Goal: Task Accomplishment & Management: Manage account settings

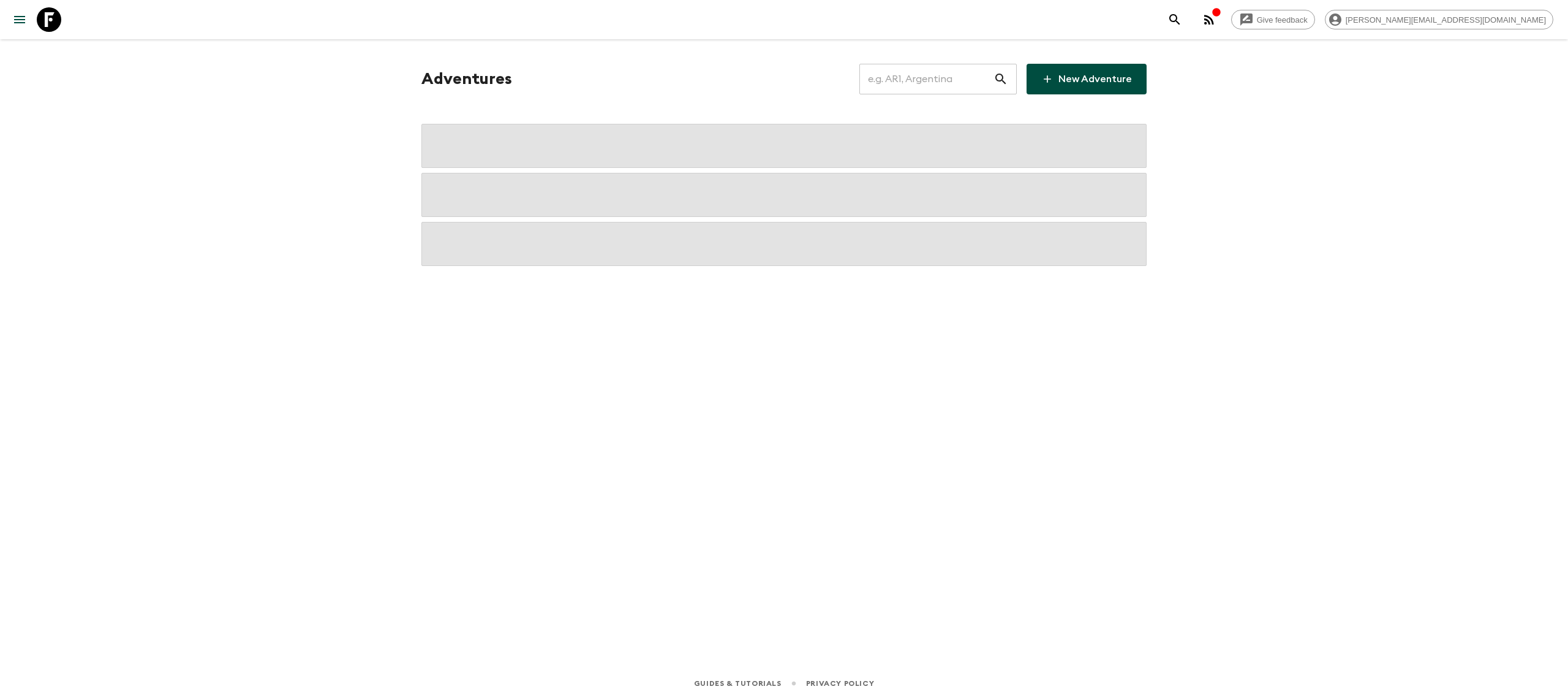
click at [901, 71] on input "text" at bounding box center [927, 79] width 134 height 34
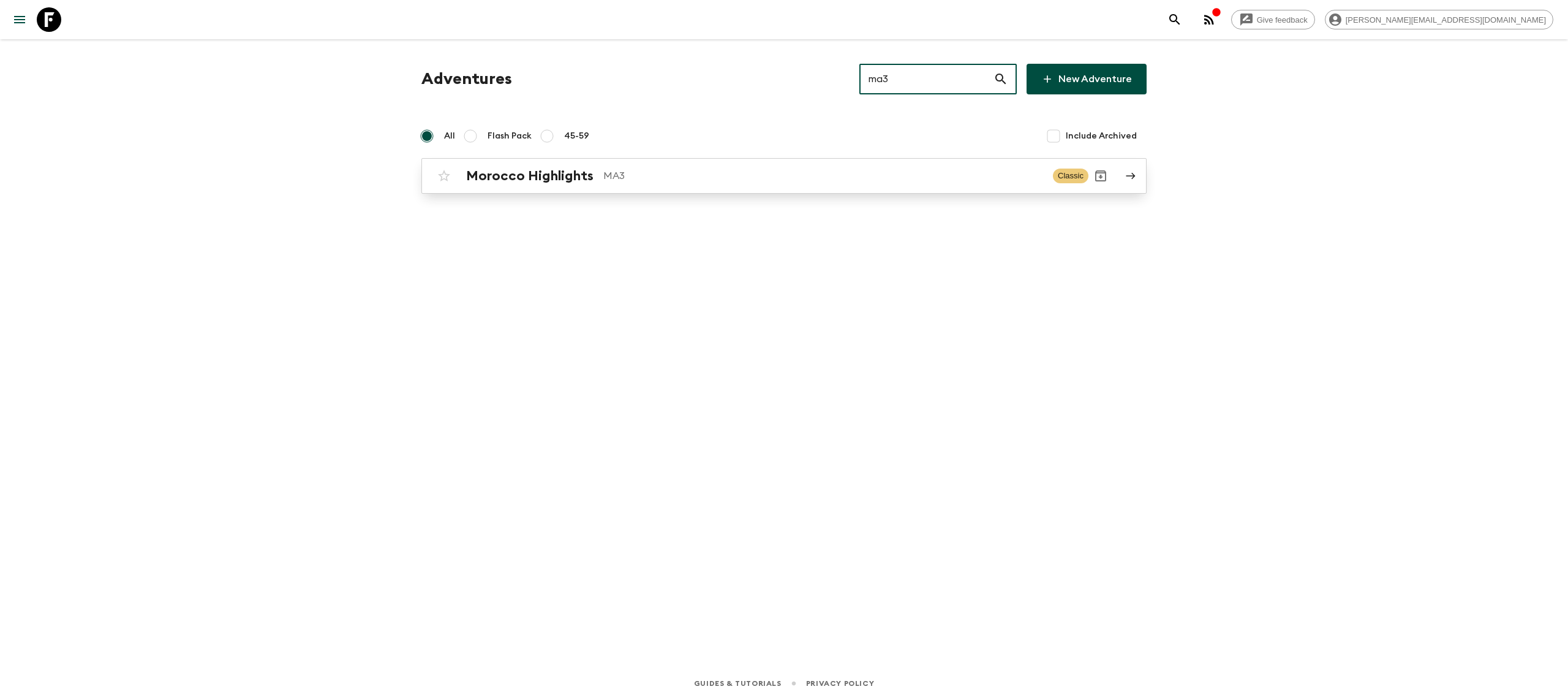
type input "ma3"
click at [657, 168] on p "MA3" at bounding box center [824, 175] width 440 height 15
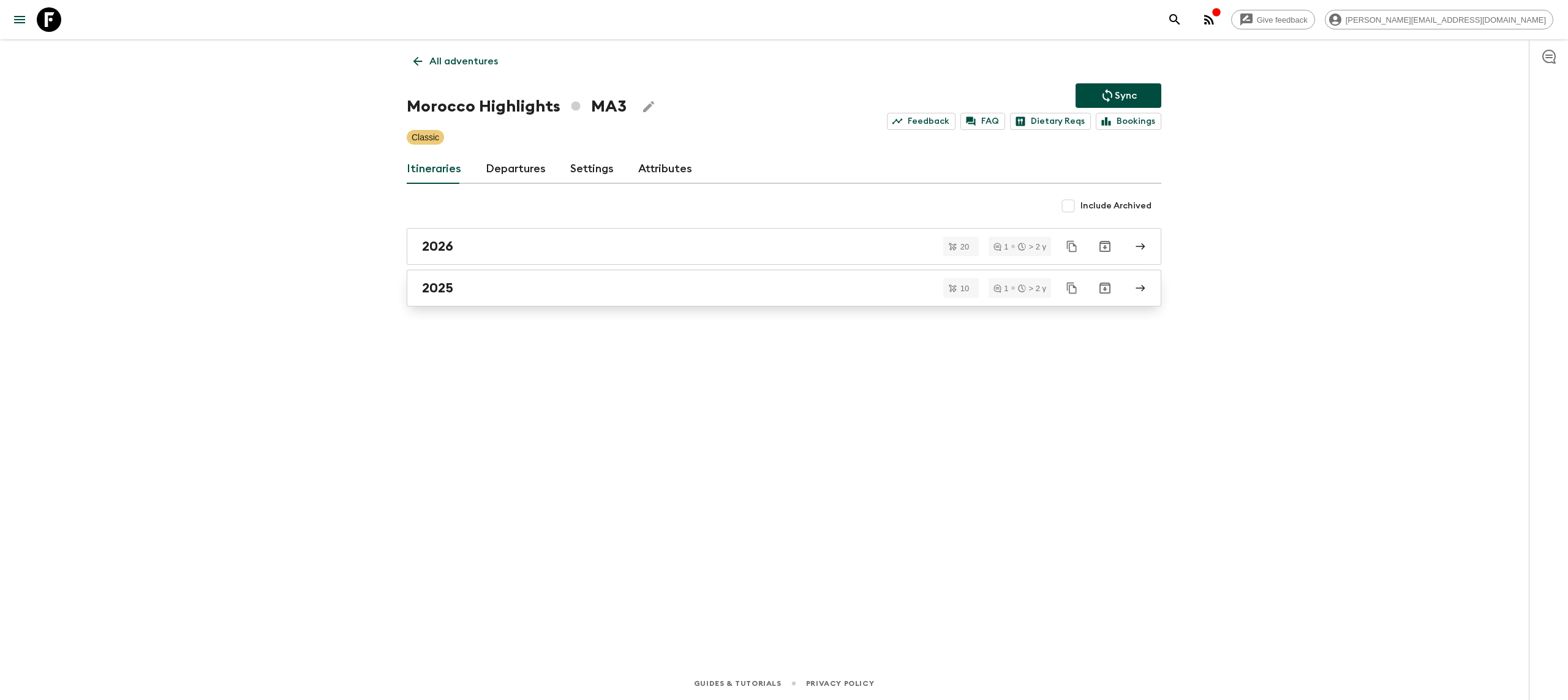
click at [562, 277] on link "2025" at bounding box center [784, 288] width 755 height 37
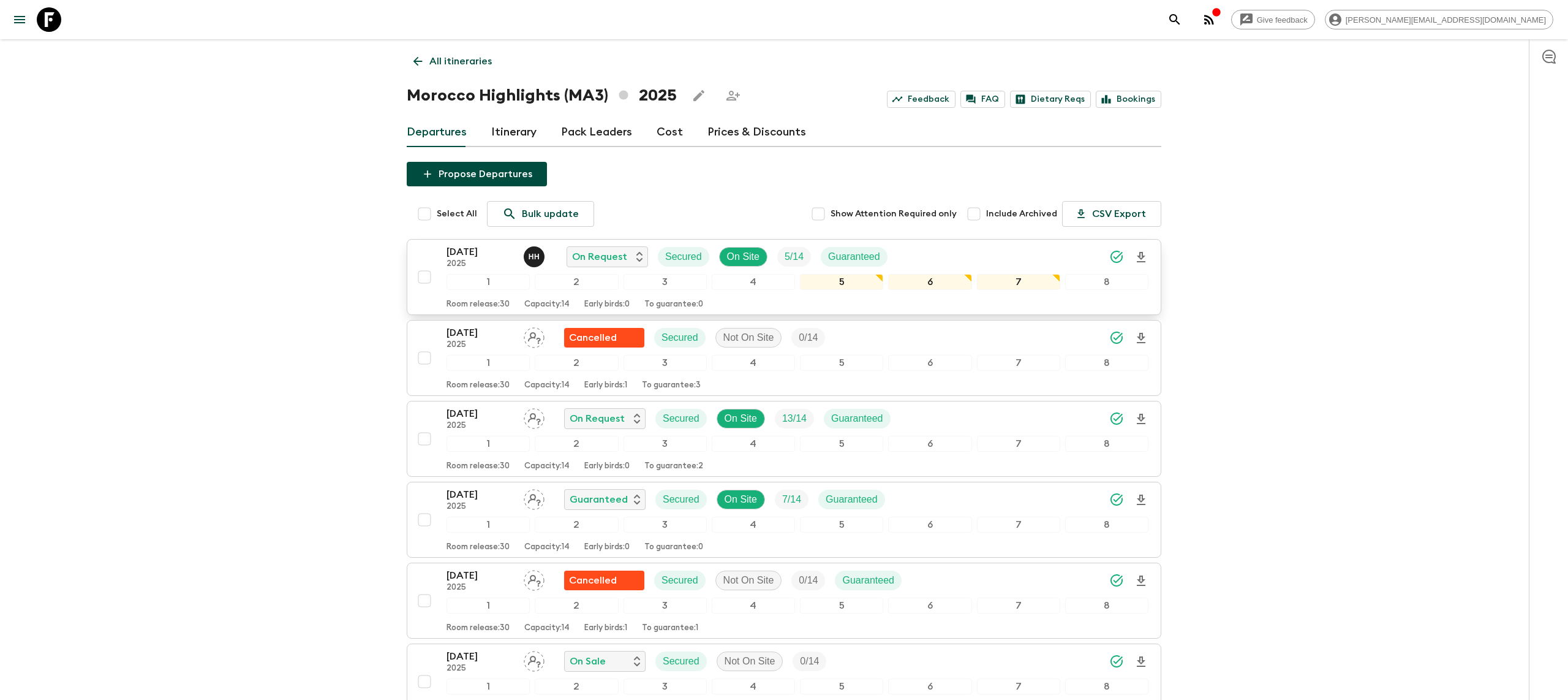
click at [1141, 252] on icon "Download Onboarding" at bounding box center [1141, 257] width 9 height 10
click at [57, 25] on icon at bounding box center [49, 20] width 25 height 25
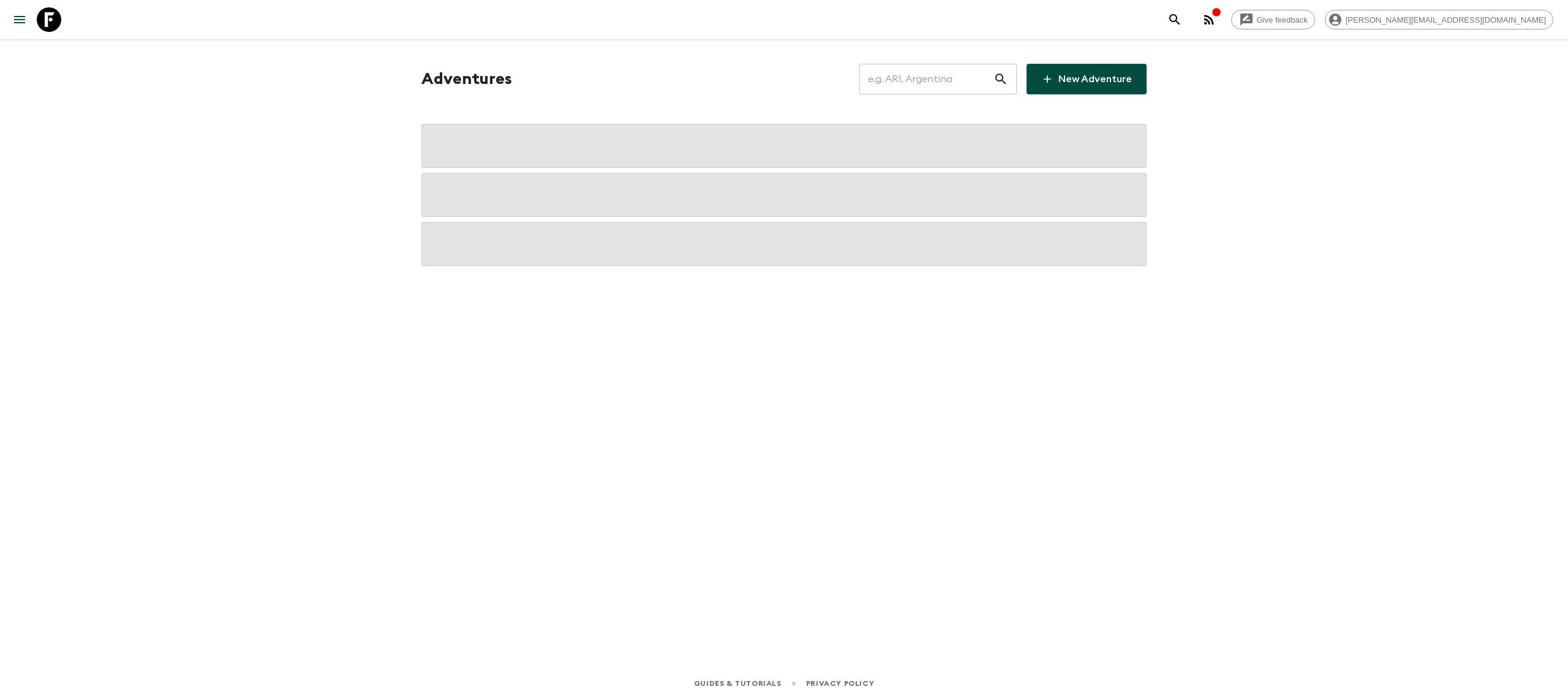
click at [911, 90] on input "text" at bounding box center [927, 79] width 134 height 34
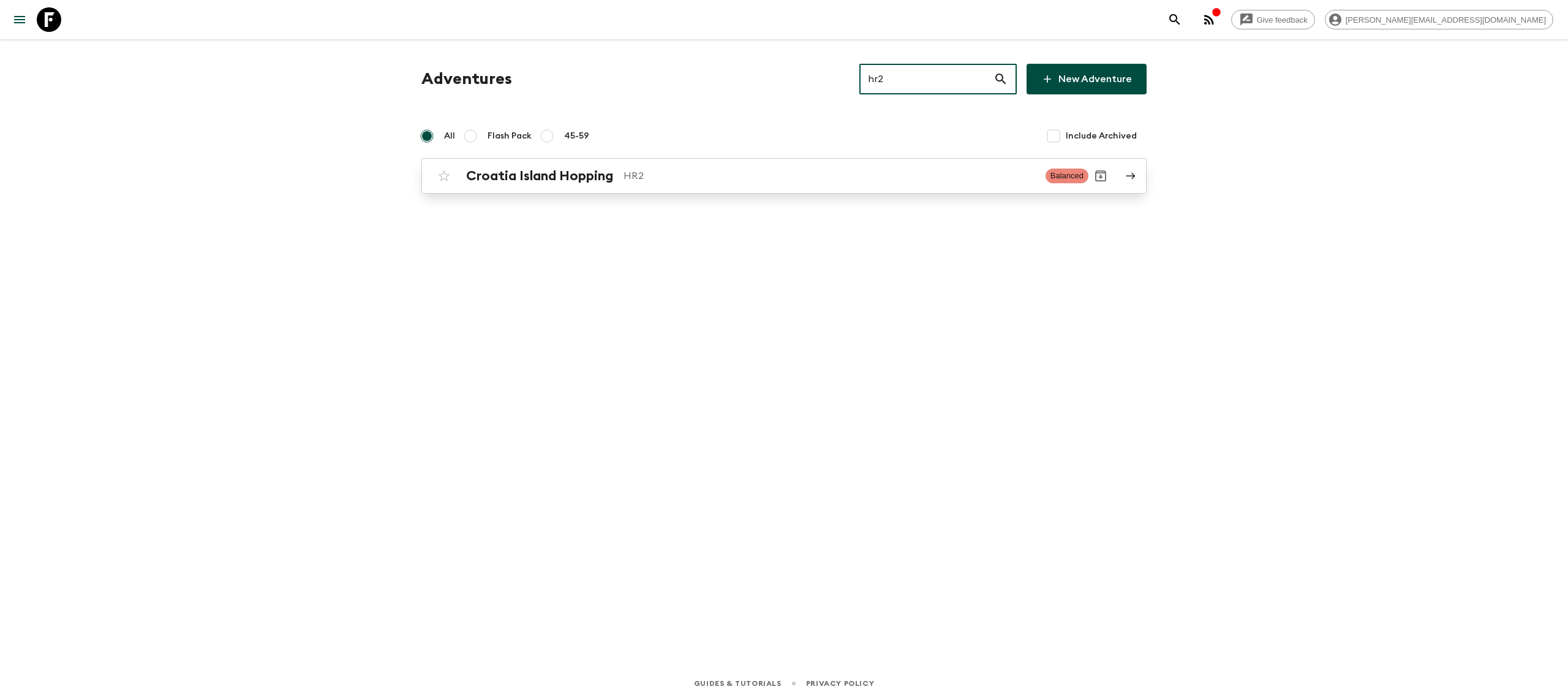
type input "hr2"
click at [689, 170] on p "HR2" at bounding box center [829, 175] width 412 height 15
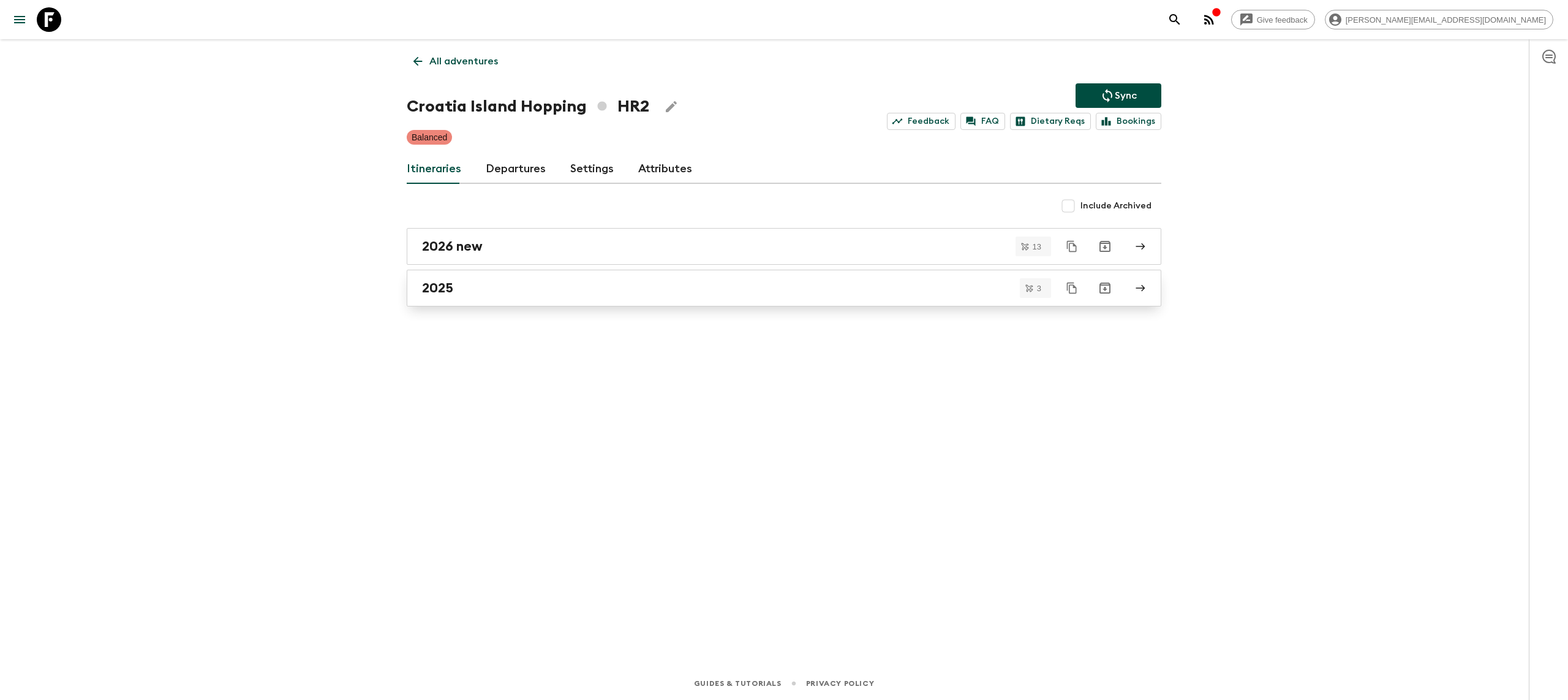
click at [506, 292] on div "2025" at bounding box center [772, 288] width 701 height 16
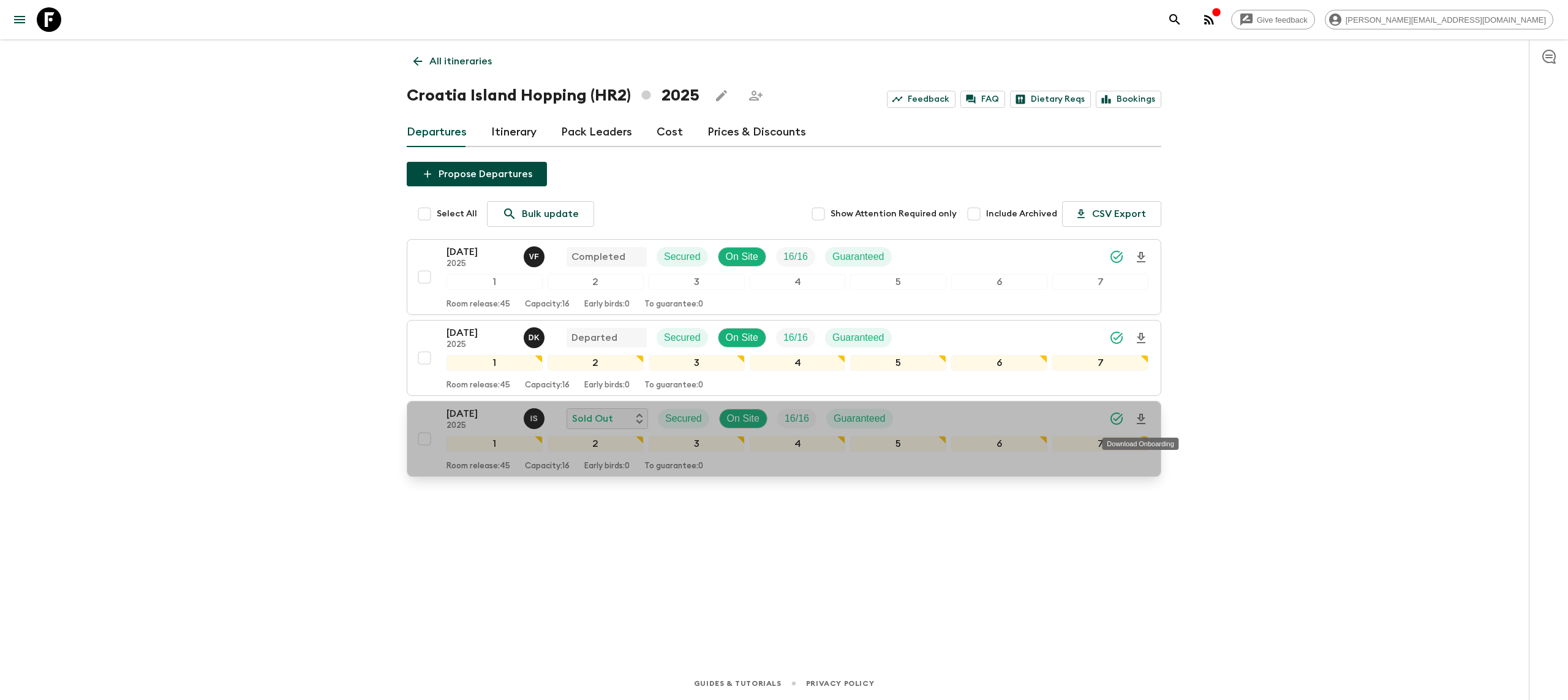
click at [1142, 419] on icon "Download Onboarding" at bounding box center [1141, 419] width 9 height 10
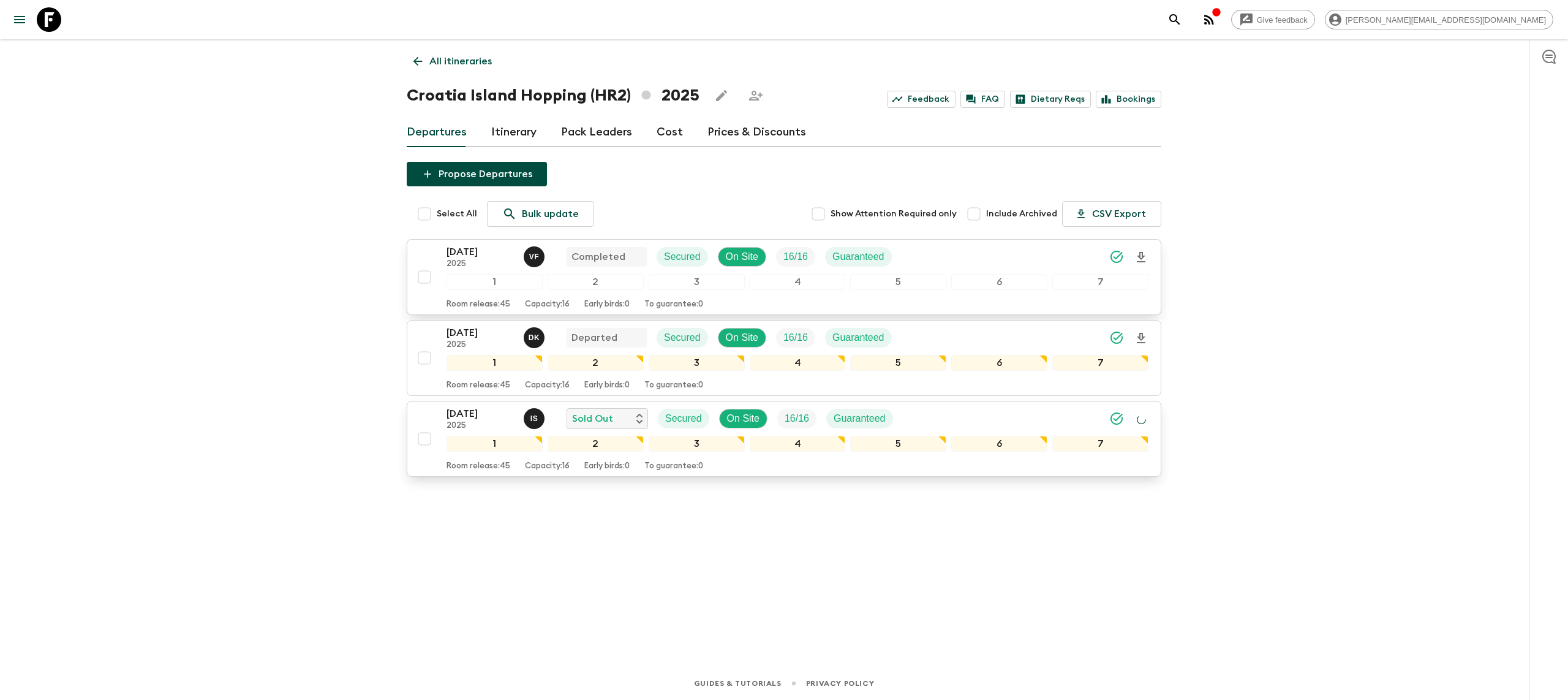
click at [422, 271] on input "checkbox" at bounding box center [424, 277] width 25 height 25
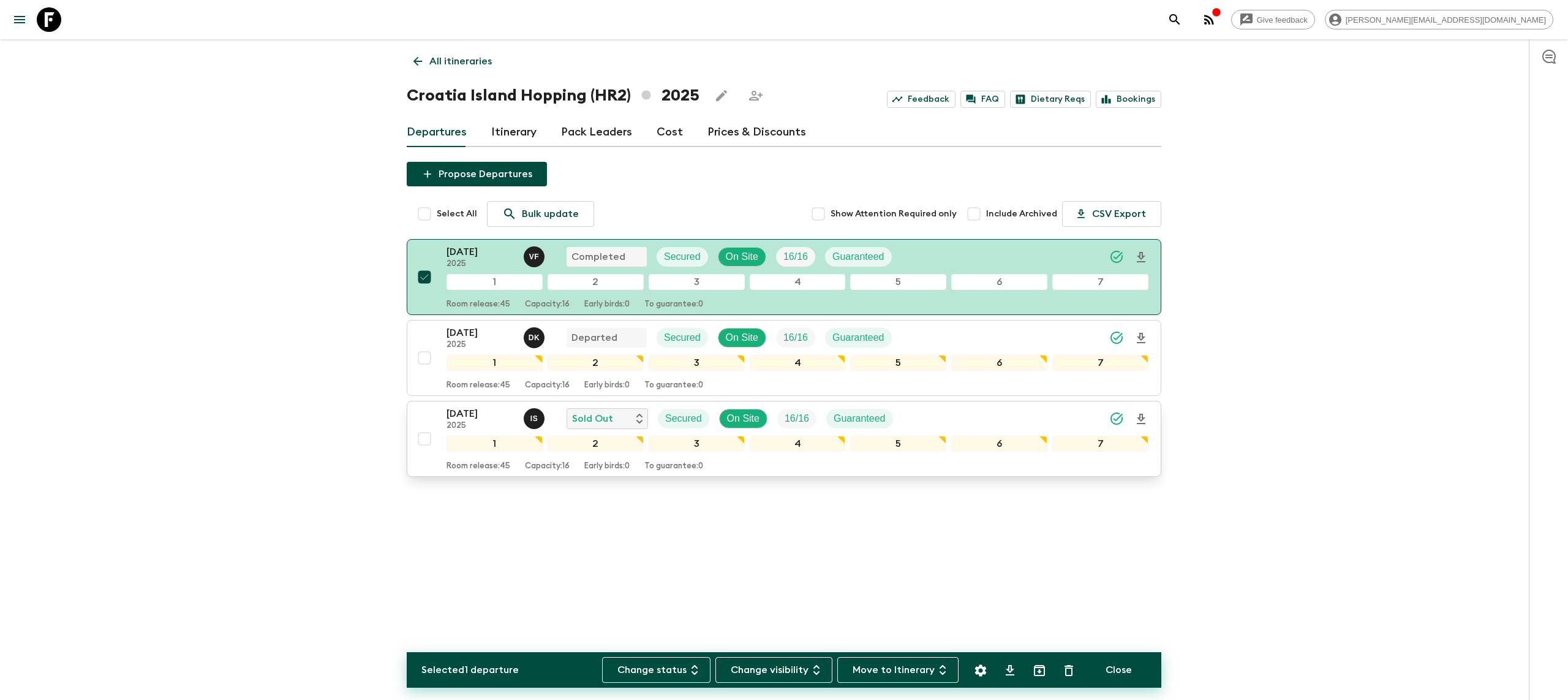
click at [1030, 679] on div at bounding box center [1027, 670] width 118 height 26
click at [1035, 665] on icon "Archive (Completed, Cancelled or Unsynced Departures only)" at bounding box center [1039, 670] width 15 height 15
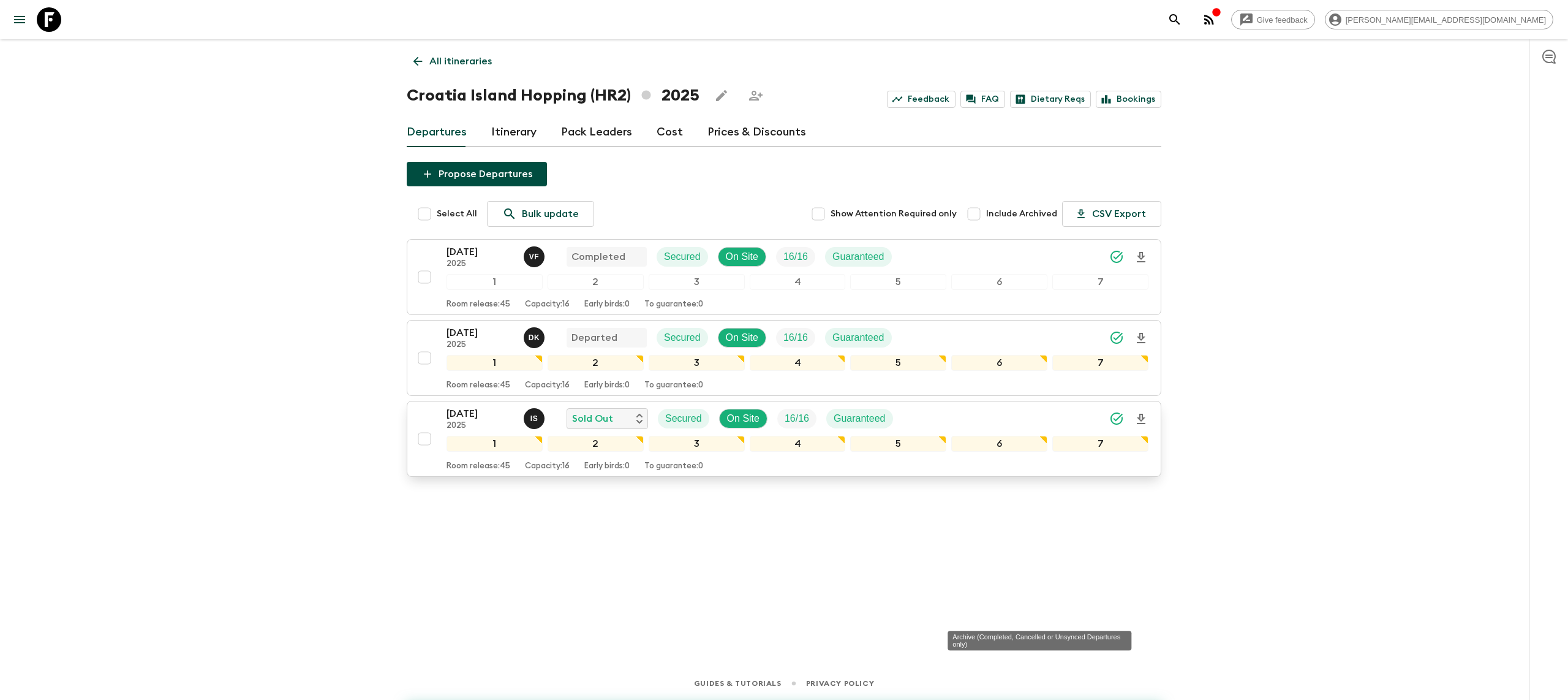
checkbox input "false"
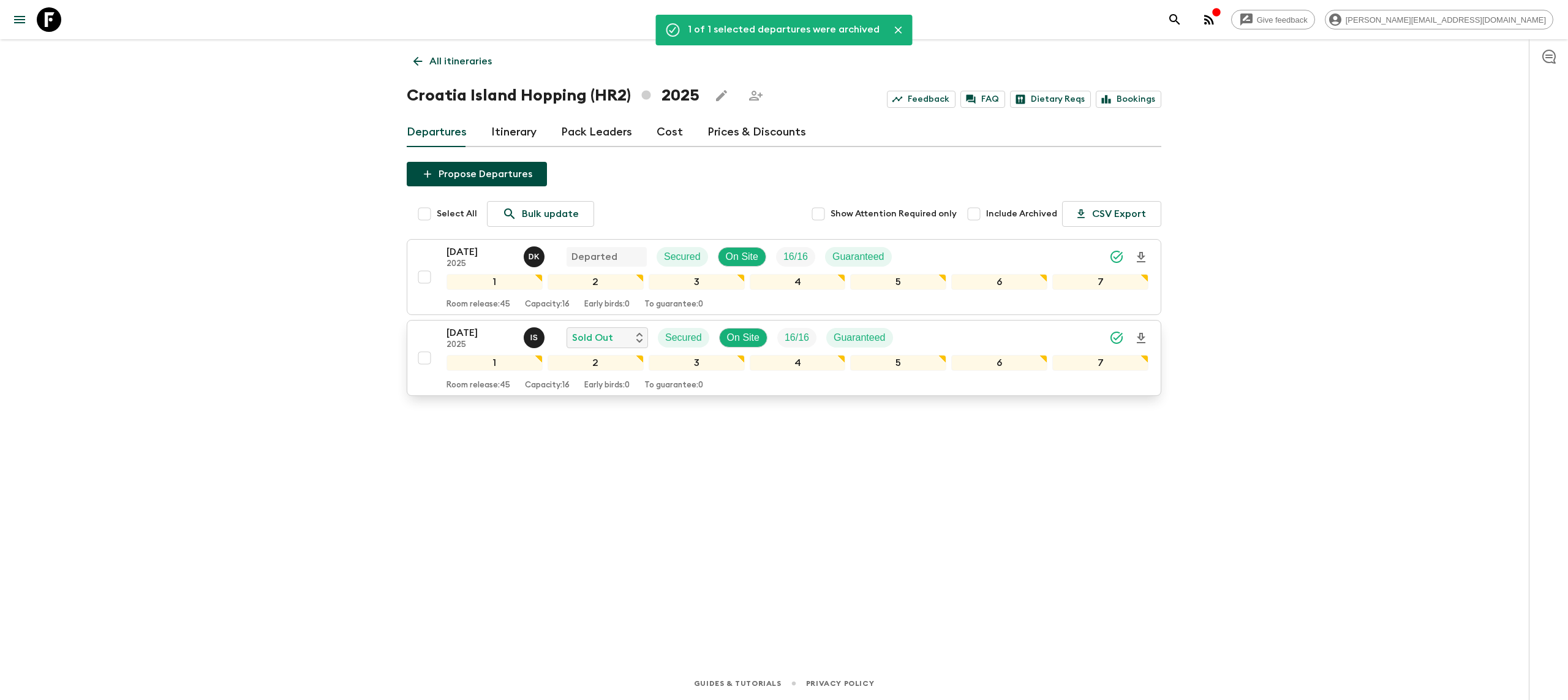
click at [53, 25] on icon at bounding box center [49, 20] width 25 height 25
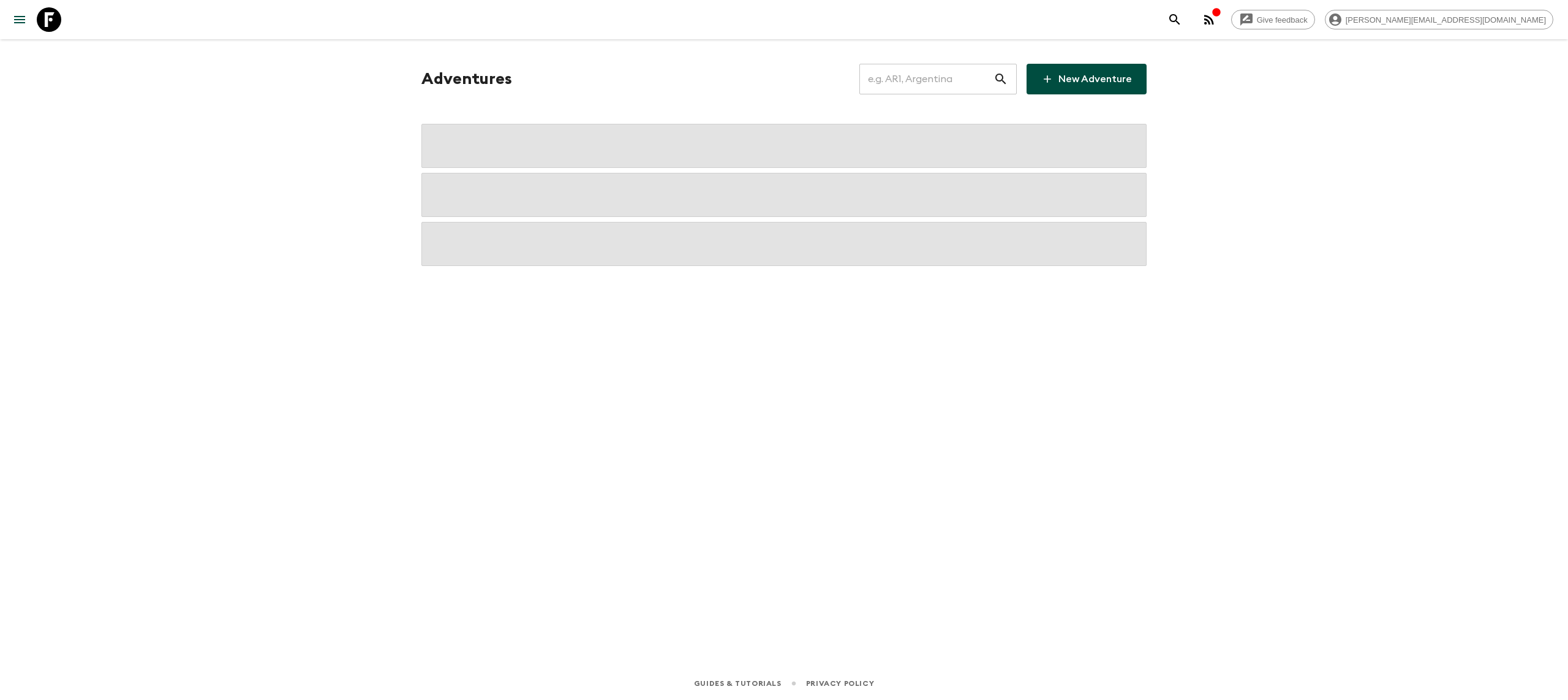
click at [906, 74] on input "text" at bounding box center [927, 79] width 134 height 34
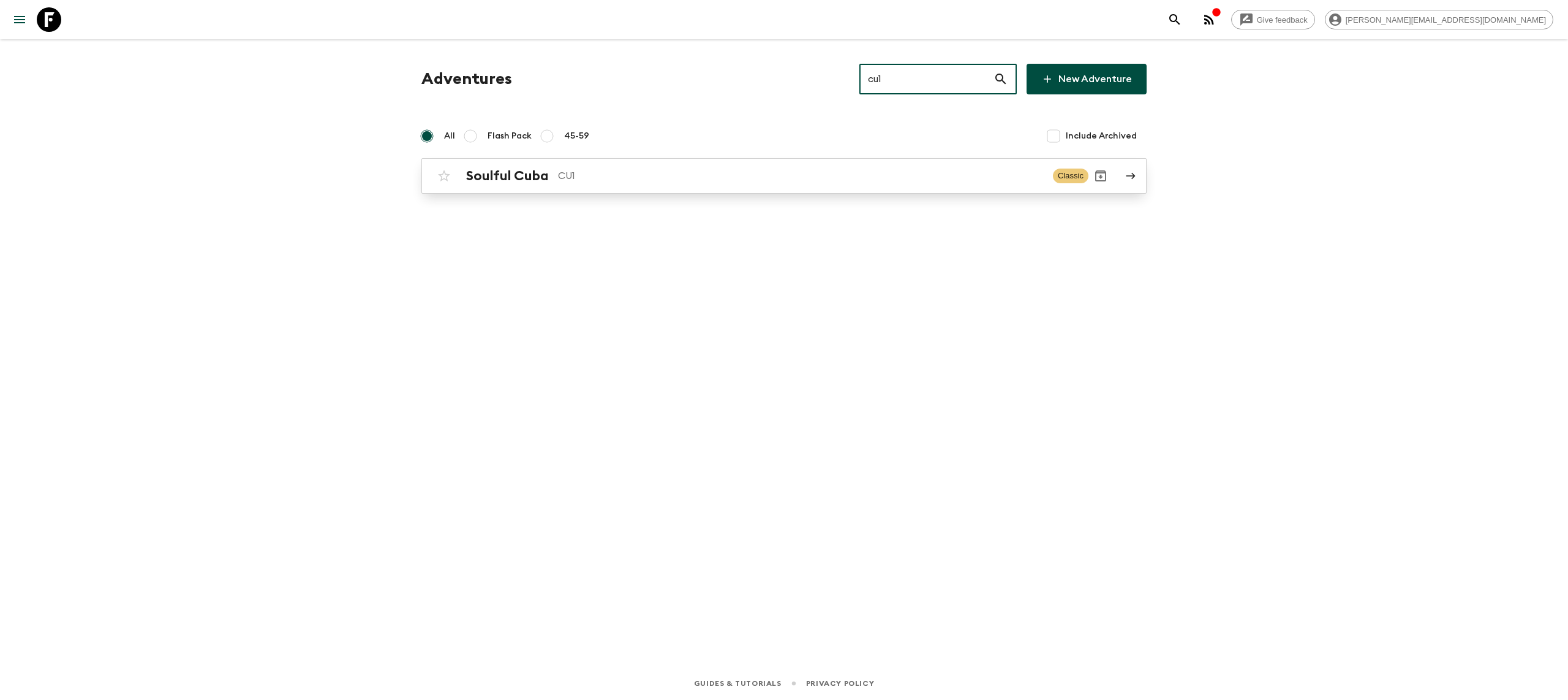
type input "cu1"
click at [707, 173] on p "CU1" at bounding box center [800, 175] width 485 height 15
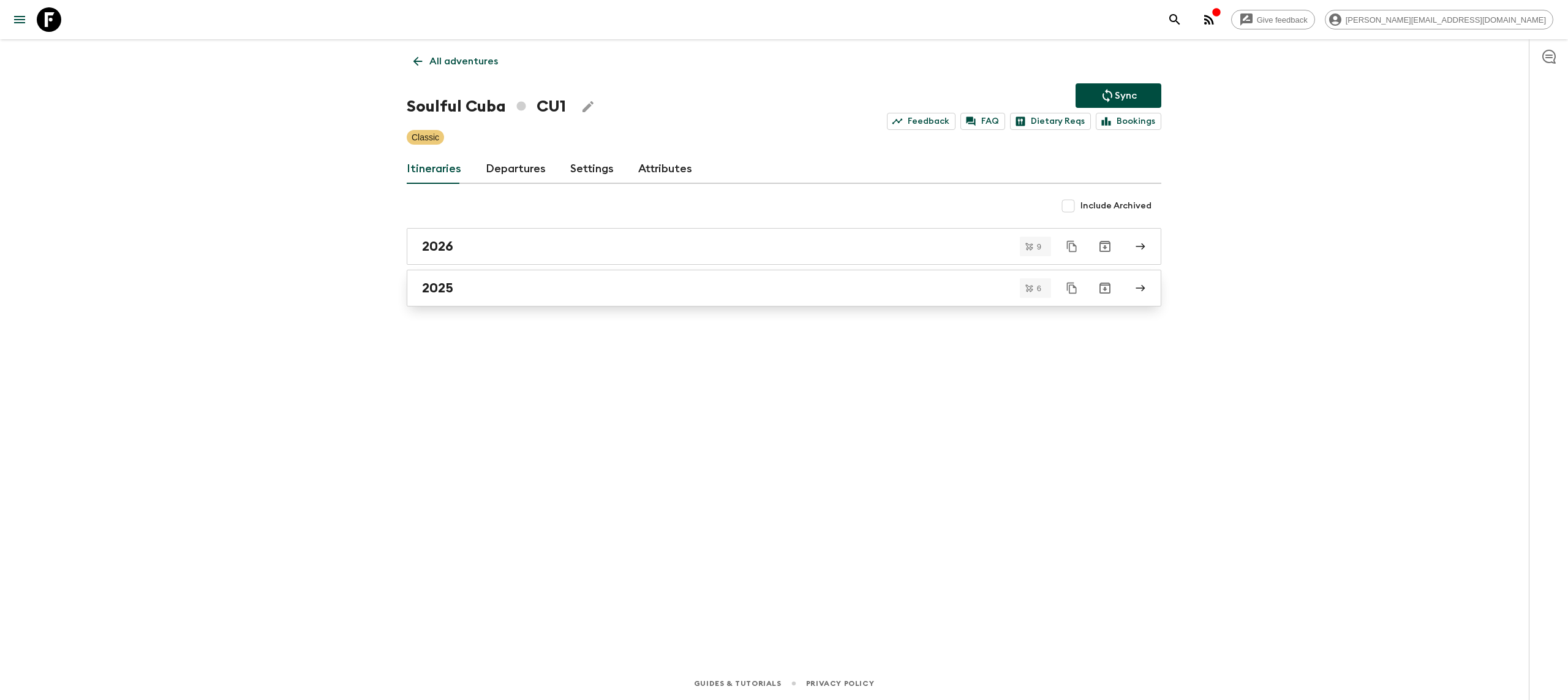
click at [581, 295] on div "2025" at bounding box center [772, 288] width 701 height 16
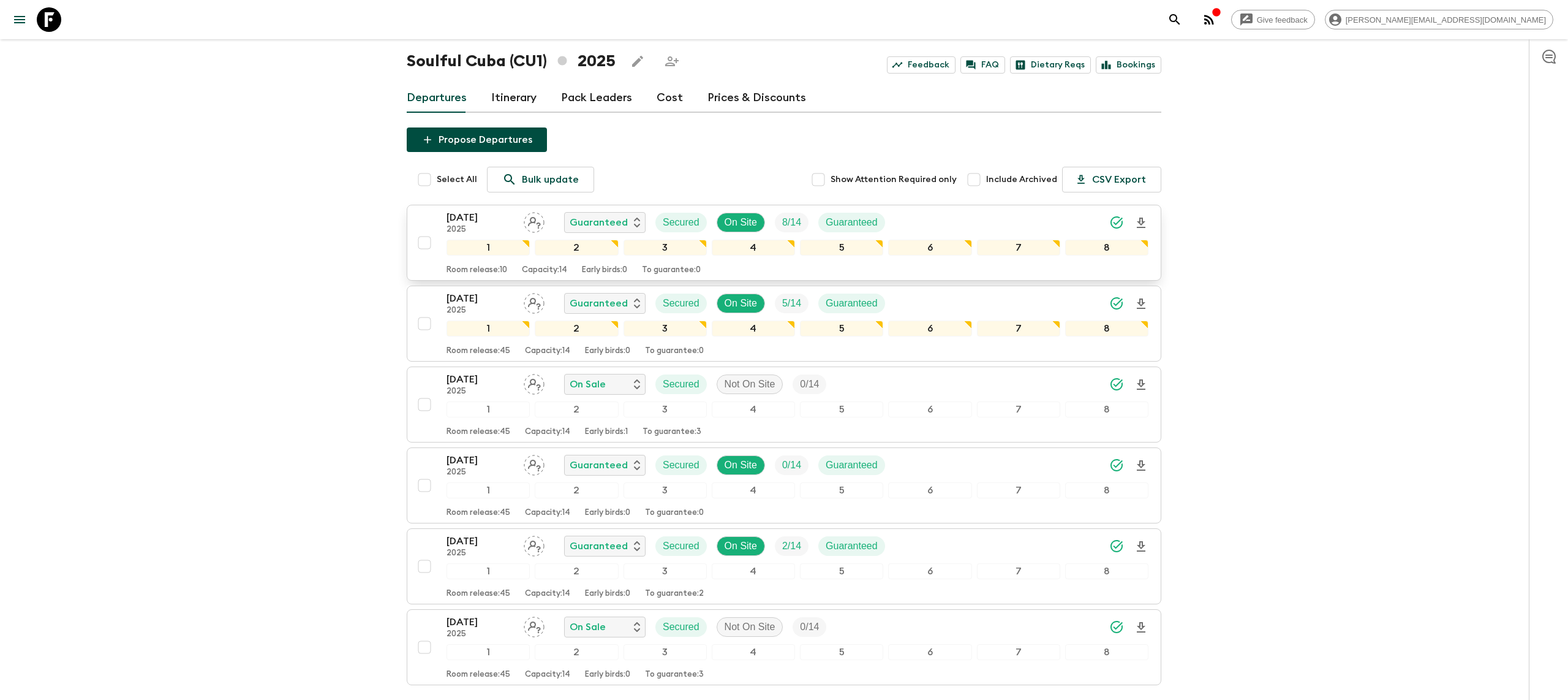
scroll to position [37, 0]
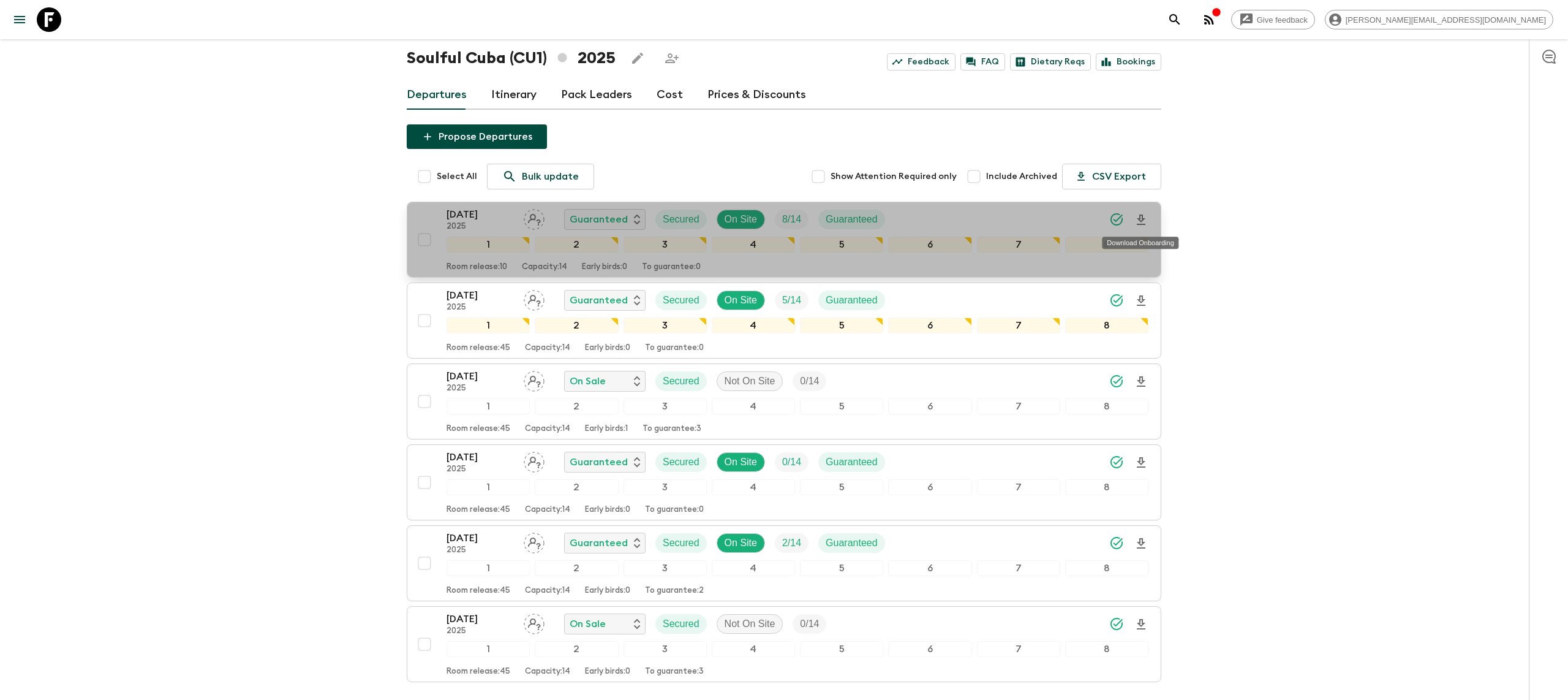
click at [1144, 223] on icon "Download Onboarding" at bounding box center [1141, 219] width 15 height 15
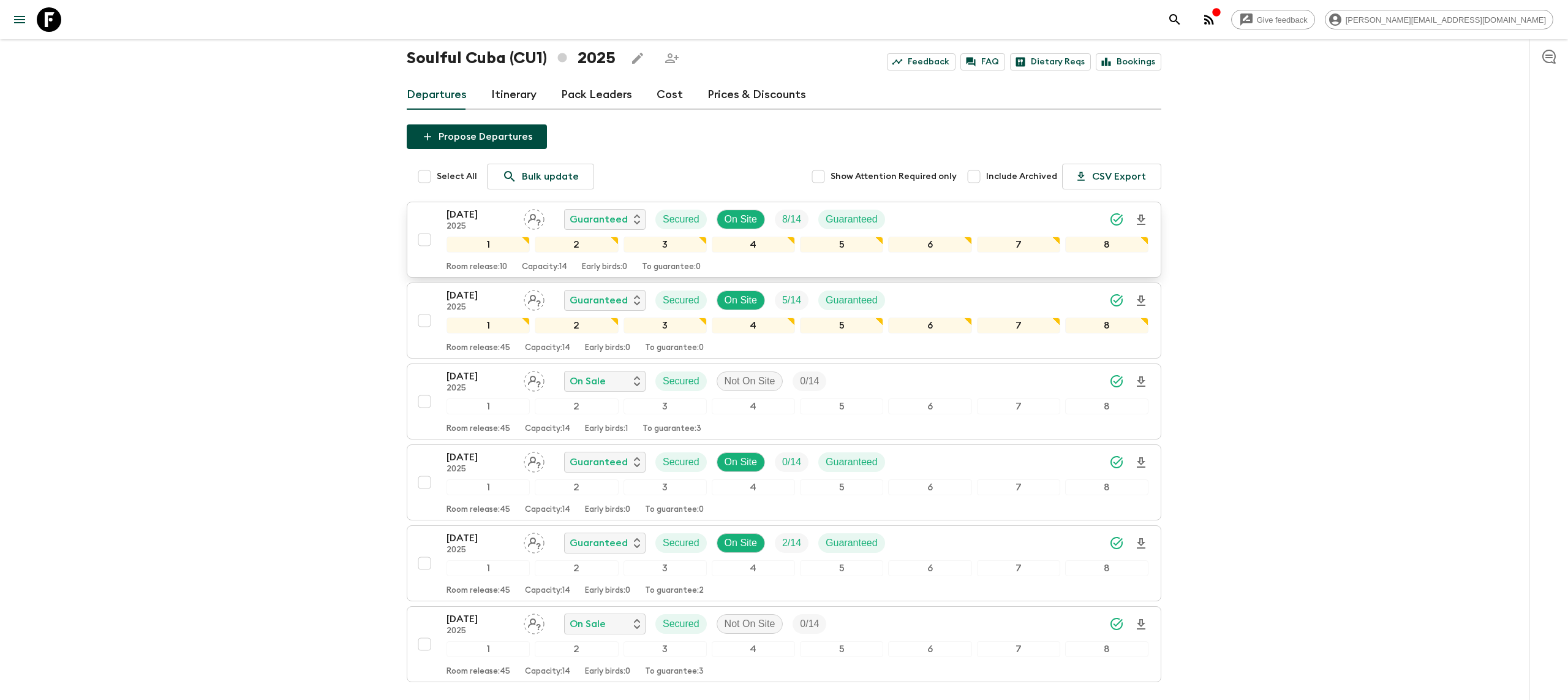
click at [1230, 400] on div "Give feedback [PERSON_NAME][EMAIL_ADDRESS][DOMAIN_NAME] All itineraries Soulful…" at bounding box center [784, 378] width 1568 height 831
click at [46, 13] on icon at bounding box center [49, 20] width 25 height 25
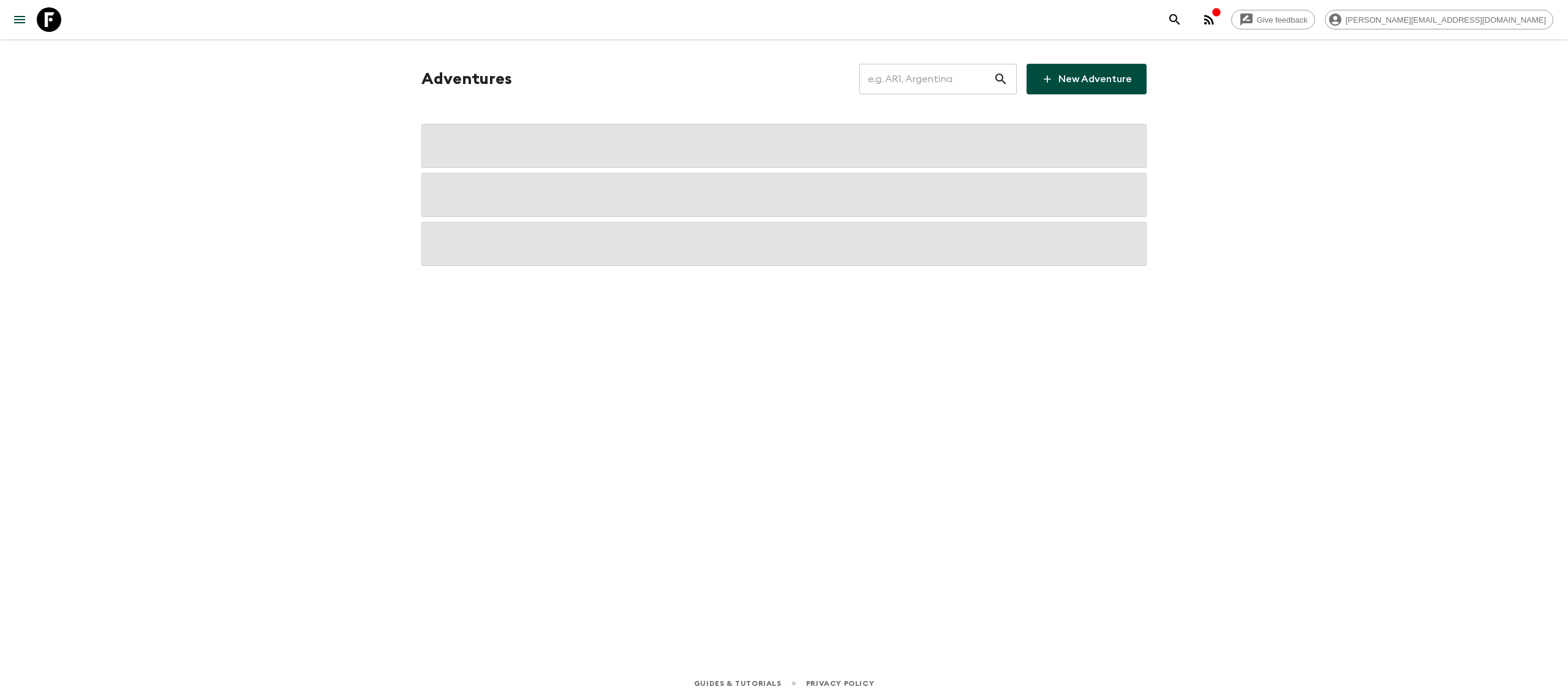
click at [942, 89] on input "text" at bounding box center [927, 79] width 134 height 34
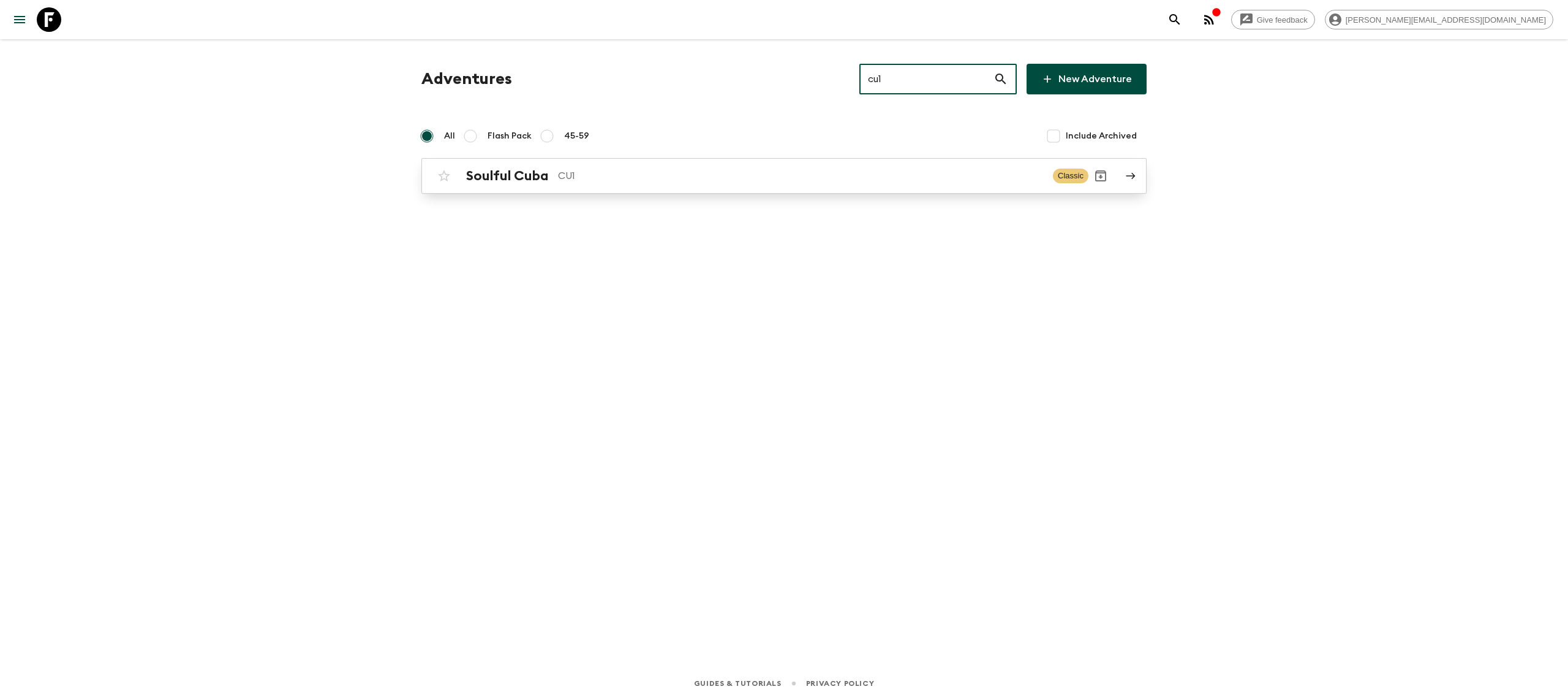
type input "cu1"
click at [592, 161] on link "Soulful Cuba CU1 Classic" at bounding box center [784, 176] width 725 height 35
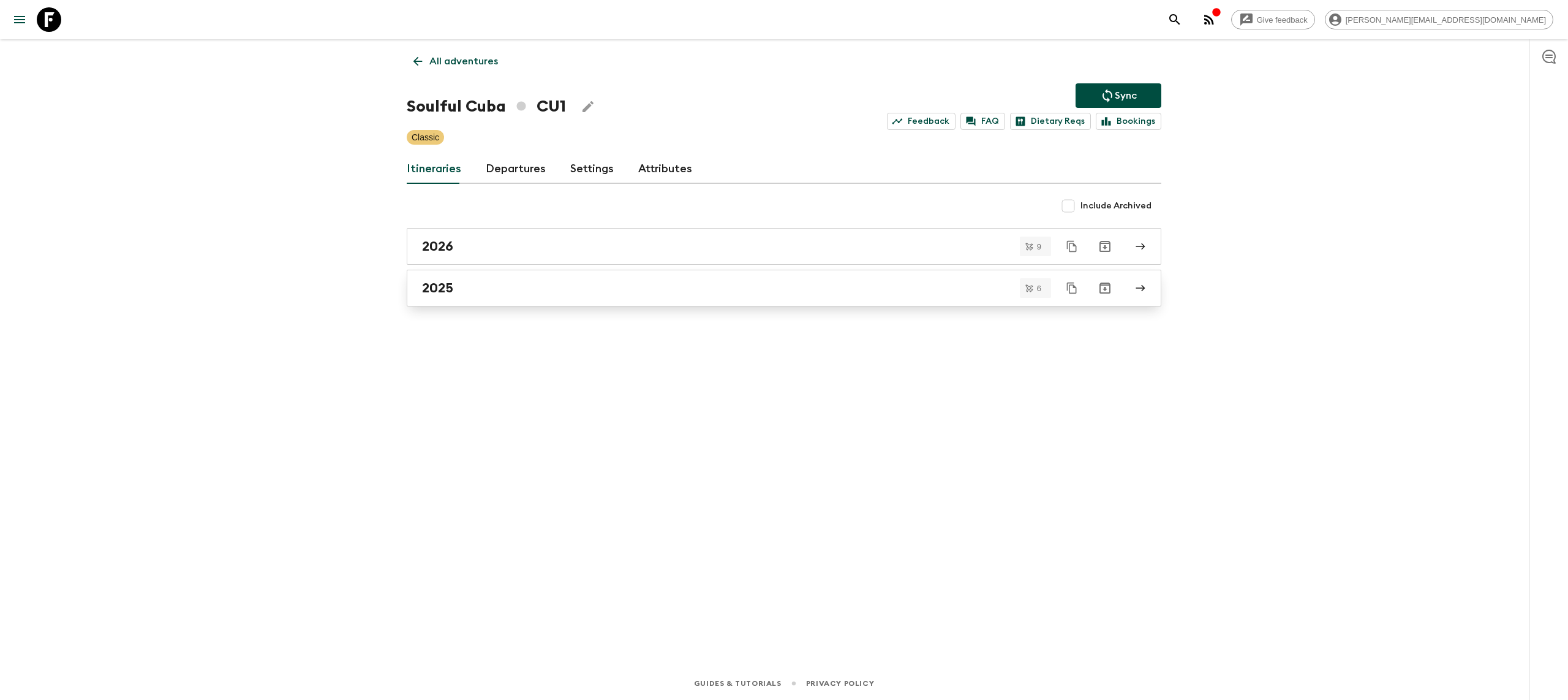
click at [505, 302] on link "2025" at bounding box center [784, 288] width 755 height 37
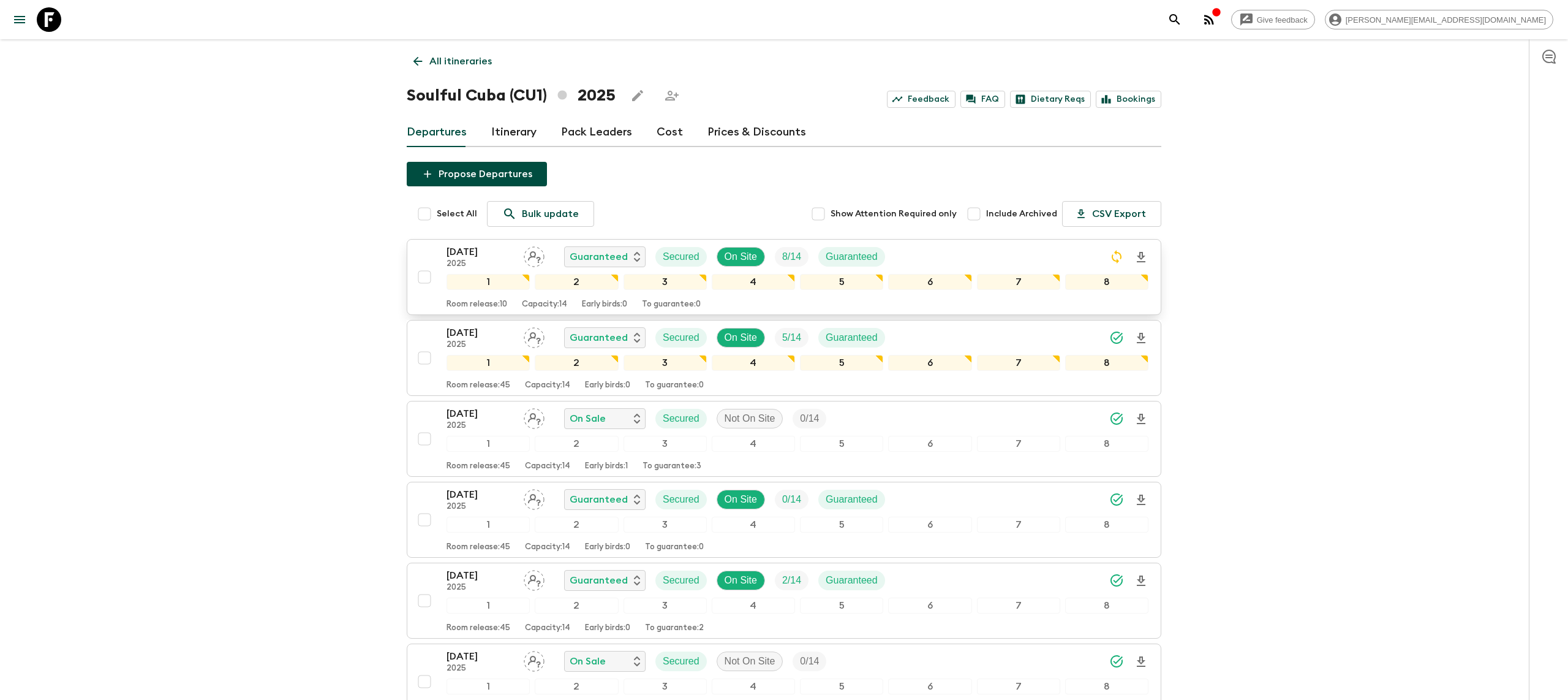
click at [485, 250] on p "[DATE]" at bounding box center [480, 252] width 68 height 15
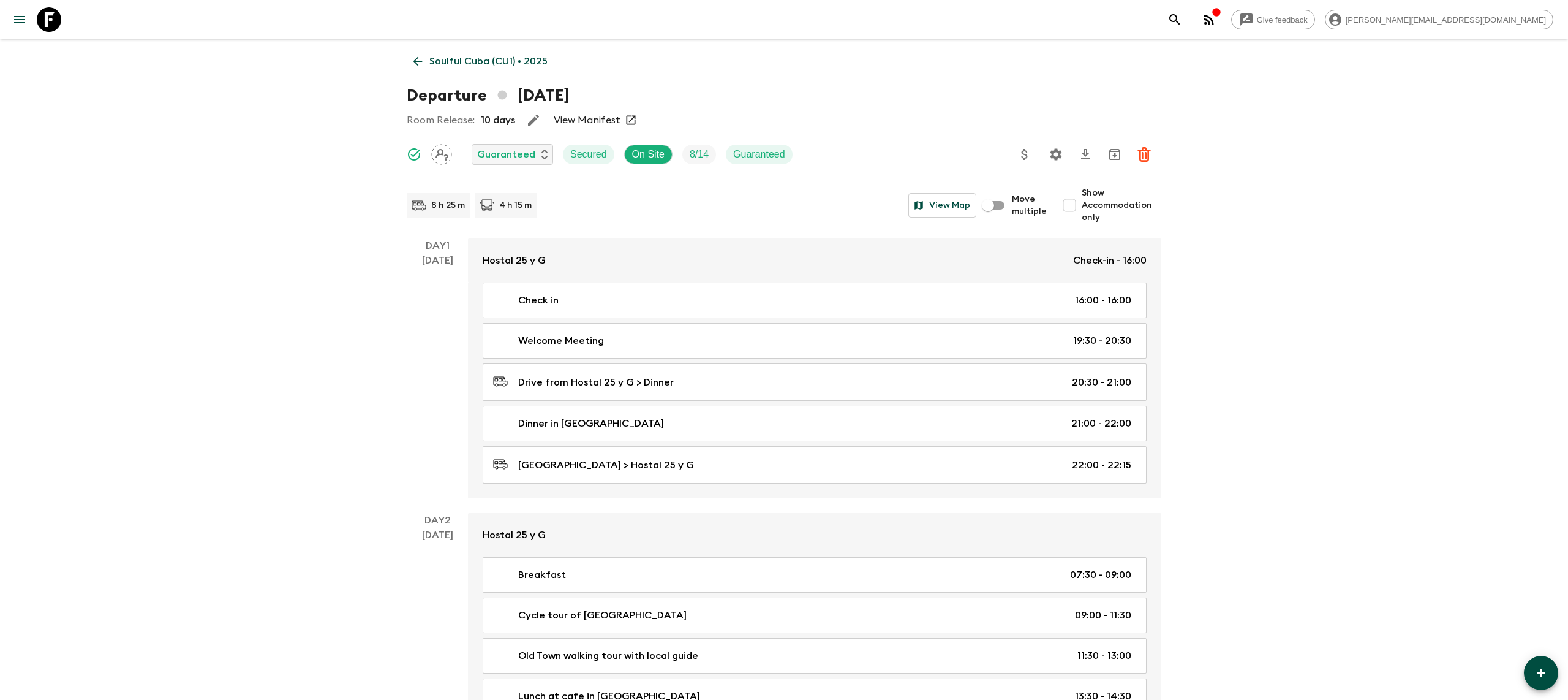
click at [1068, 154] on div at bounding box center [1102, 154] width 118 height 25
click at [1059, 153] on icon "Settings" at bounding box center [1056, 154] width 11 height 11
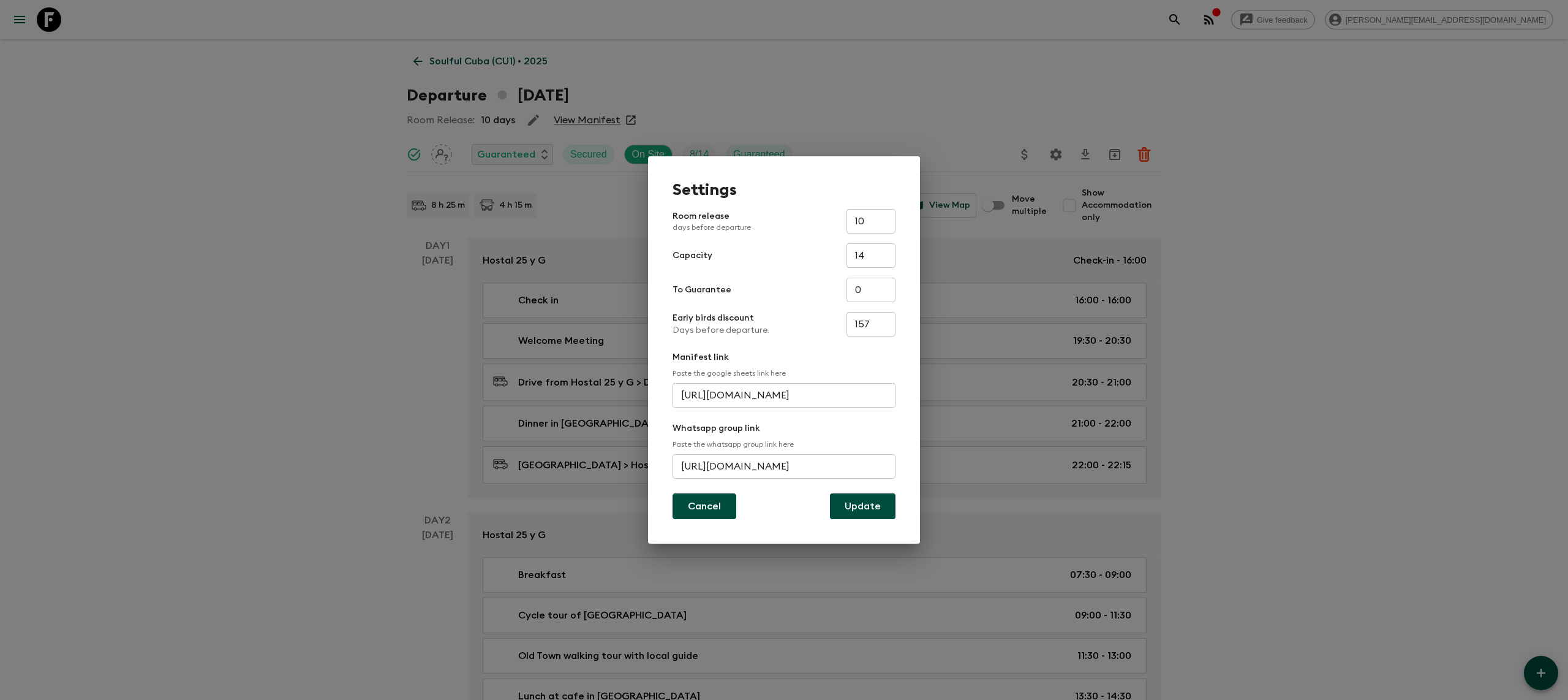
click at [686, 502] on button "Cancel" at bounding box center [704, 506] width 64 height 26
